Goal: Find specific page/section: Find specific page/section

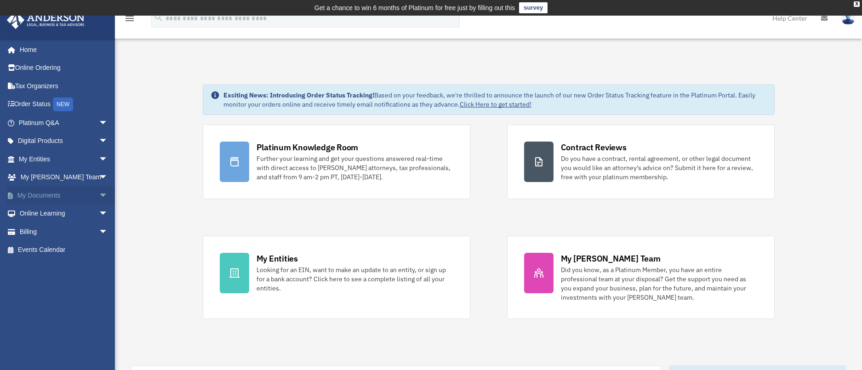
click at [99, 193] on span "arrow_drop_down" at bounding box center [108, 195] width 18 height 19
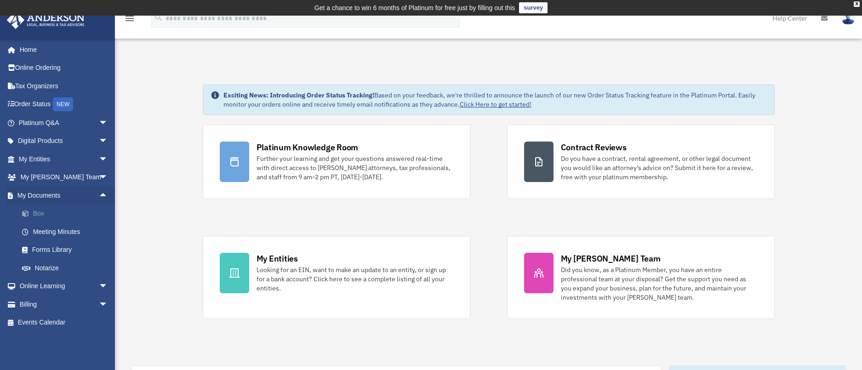
click at [34, 212] on link "Box" at bounding box center [67, 214] width 109 height 18
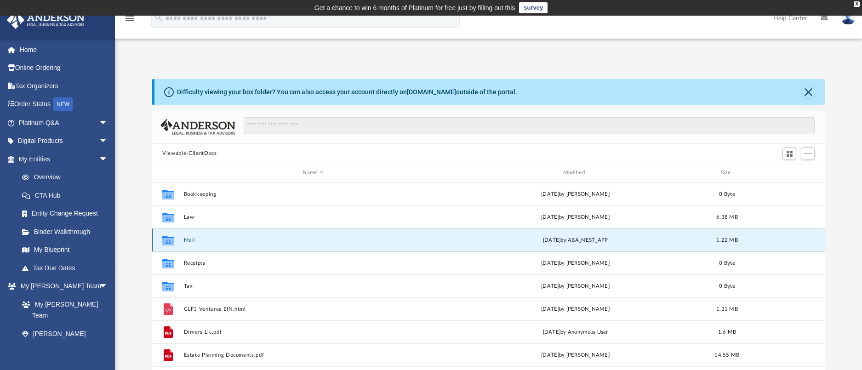
click at [189, 240] on button "Mail" at bounding box center [313, 240] width 258 height 6
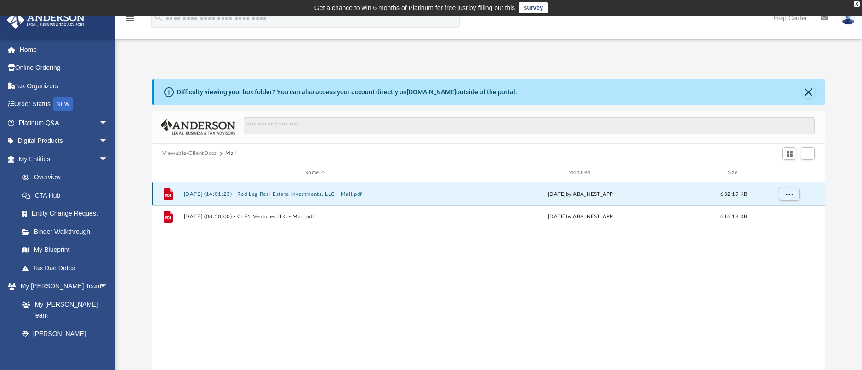
click at [309, 195] on button "[DATE] (14:01:23) - Red Leg Real Estate Investments, LLC - Mail.pdf" at bounding box center [315, 194] width 262 height 6
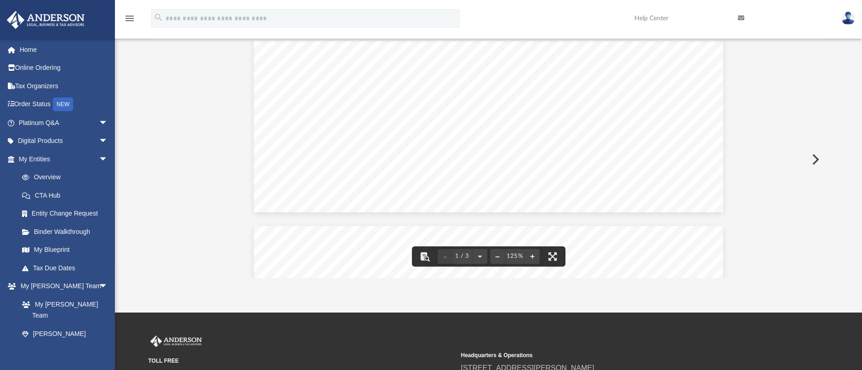
scroll to position [478, 0]
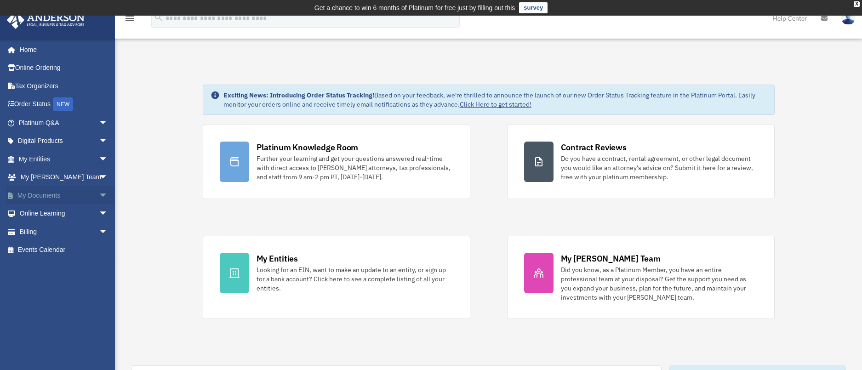
click at [54, 195] on link "My Documents arrow_drop_down" at bounding box center [63, 195] width 115 height 18
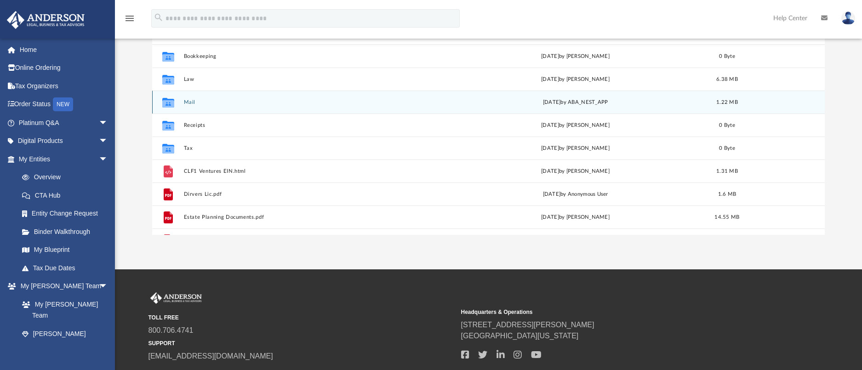
click at [179, 101] on div "Collaborated Folder" at bounding box center [168, 102] width 23 height 15
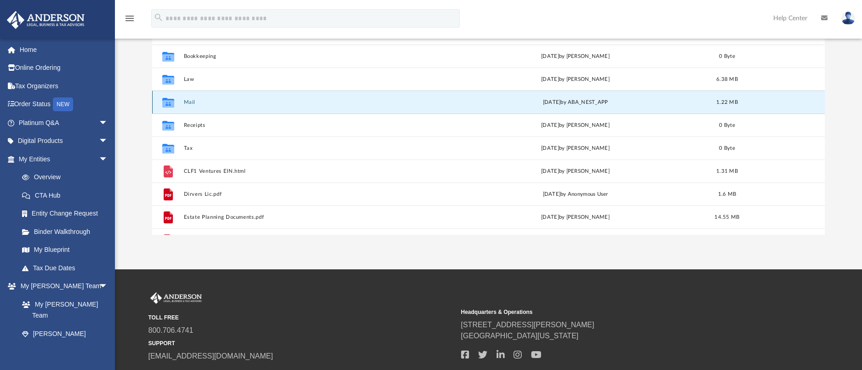
click at [188, 102] on button "Mail" at bounding box center [313, 102] width 258 height 6
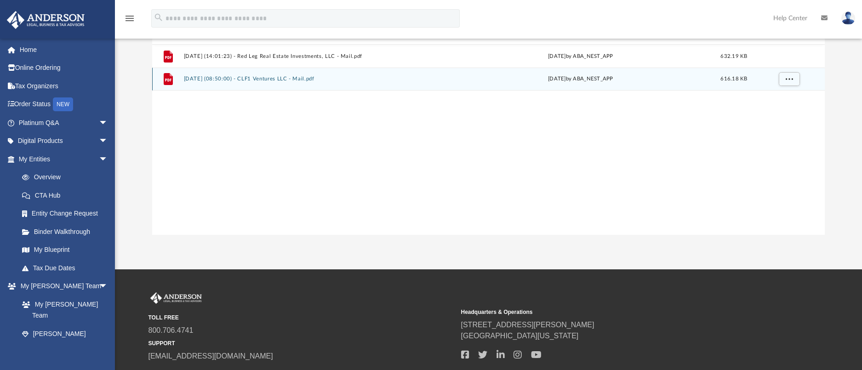
click at [235, 78] on button "[DATE] (08:50:00) - CLF1 Ventures LLC - Mail.pdf" at bounding box center [315, 79] width 262 height 6
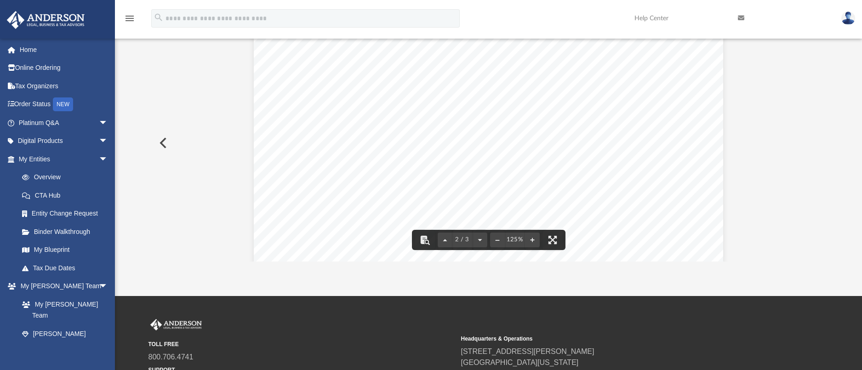
scroll to position [227, 0]
